Goal: Navigation & Orientation: Find specific page/section

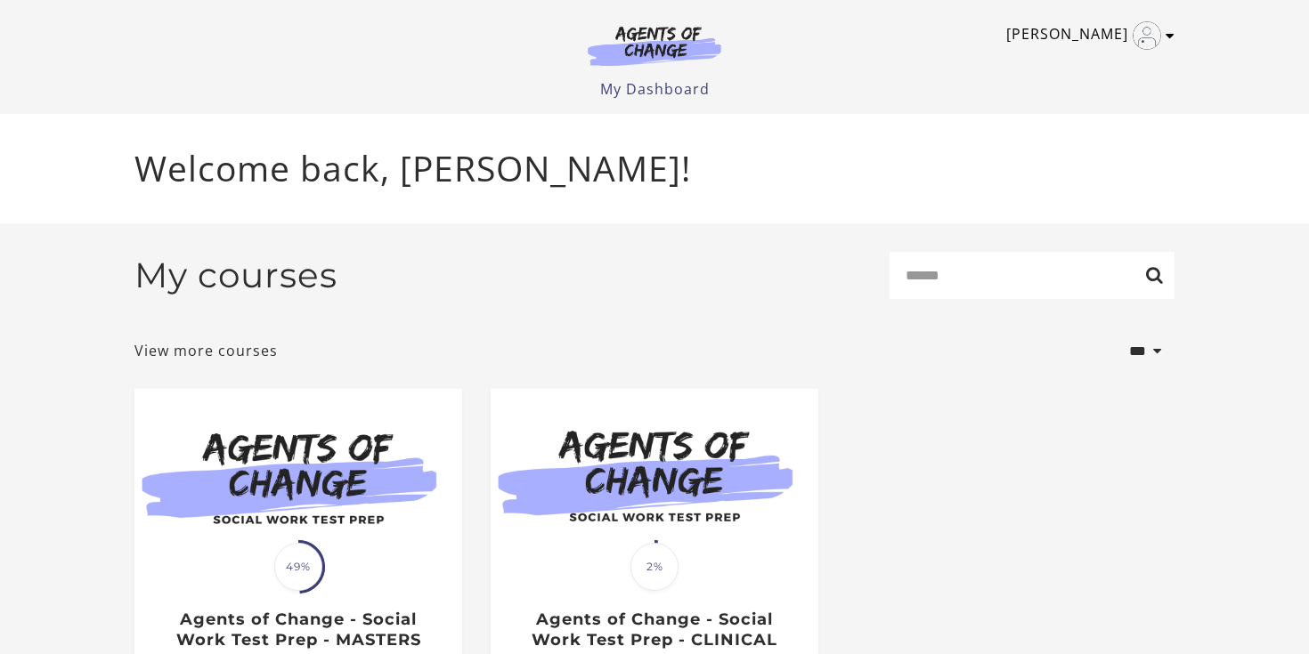
click at [1160, 31] on img "Toggle menu" at bounding box center [1146, 35] width 28 height 28
click at [1059, 69] on link "My Account" at bounding box center [1100, 65] width 157 height 30
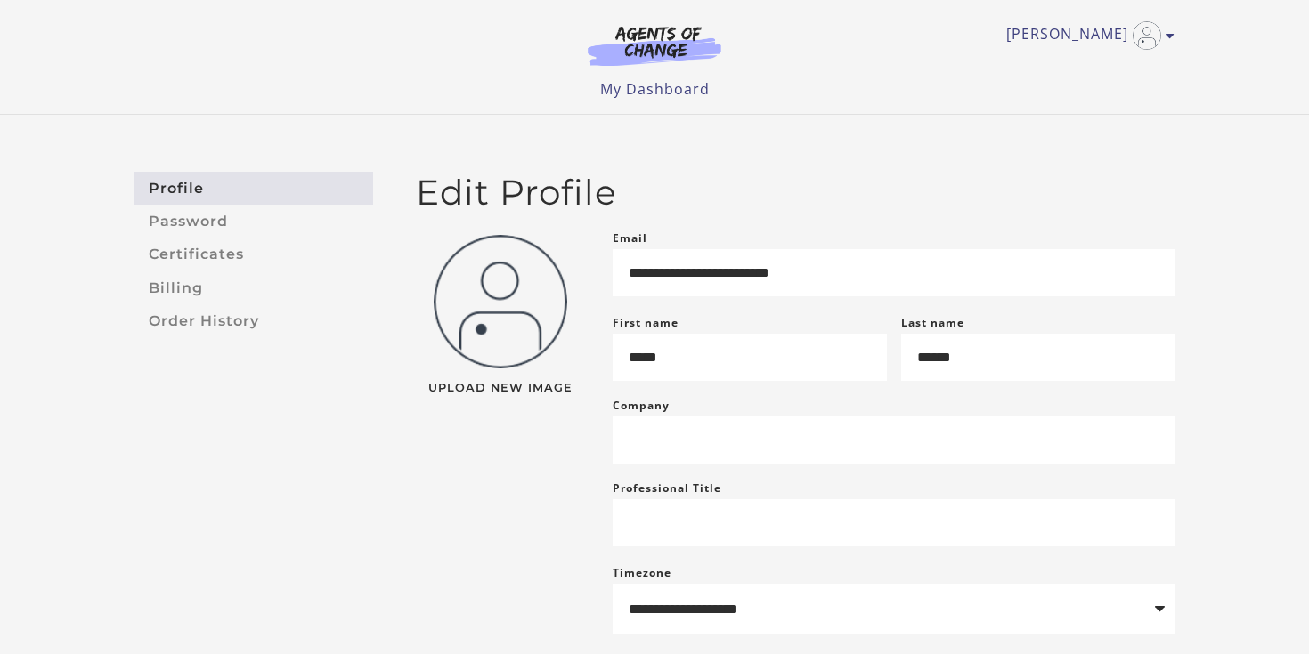
click at [192, 175] on link "Profile" at bounding box center [253, 188] width 239 height 33
click at [214, 223] on link "Password" at bounding box center [253, 221] width 239 height 33
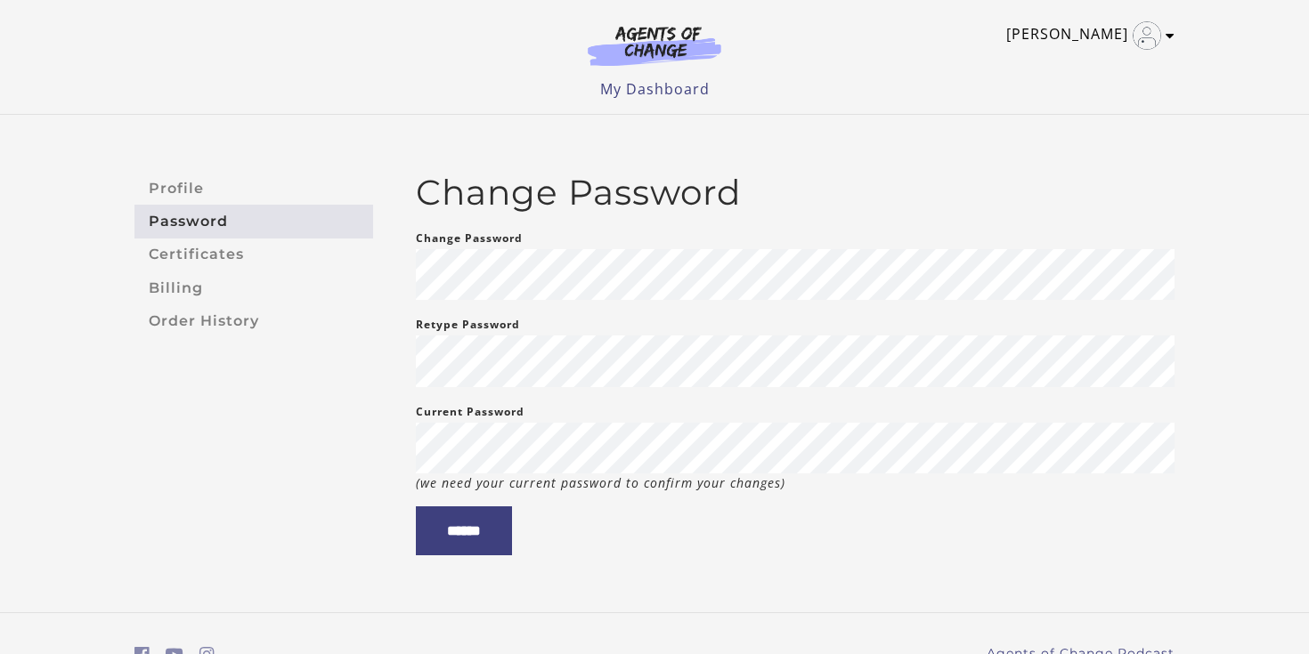
click at [1093, 37] on link "[PERSON_NAME]" at bounding box center [1085, 35] width 159 height 28
click at [664, 47] on img at bounding box center [654, 45] width 171 height 41
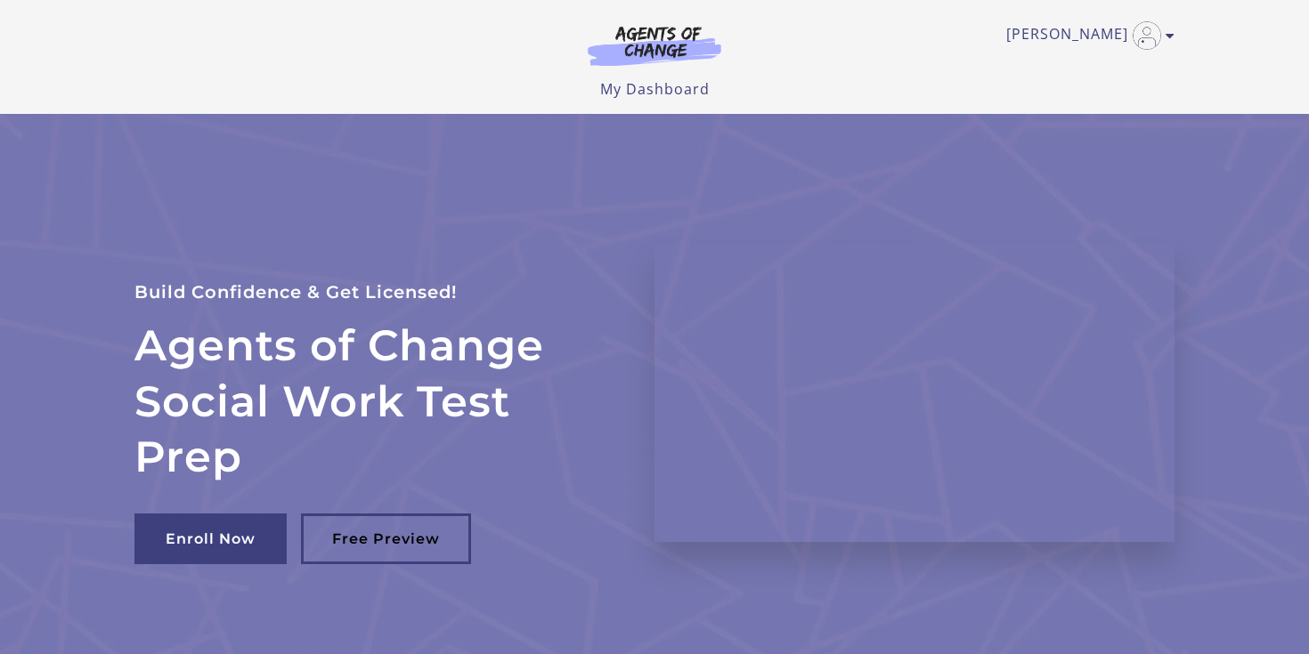
click at [649, 92] on link "My Dashboard" at bounding box center [655, 89] width 110 height 20
